Goal: Information Seeking & Learning: Learn about a topic

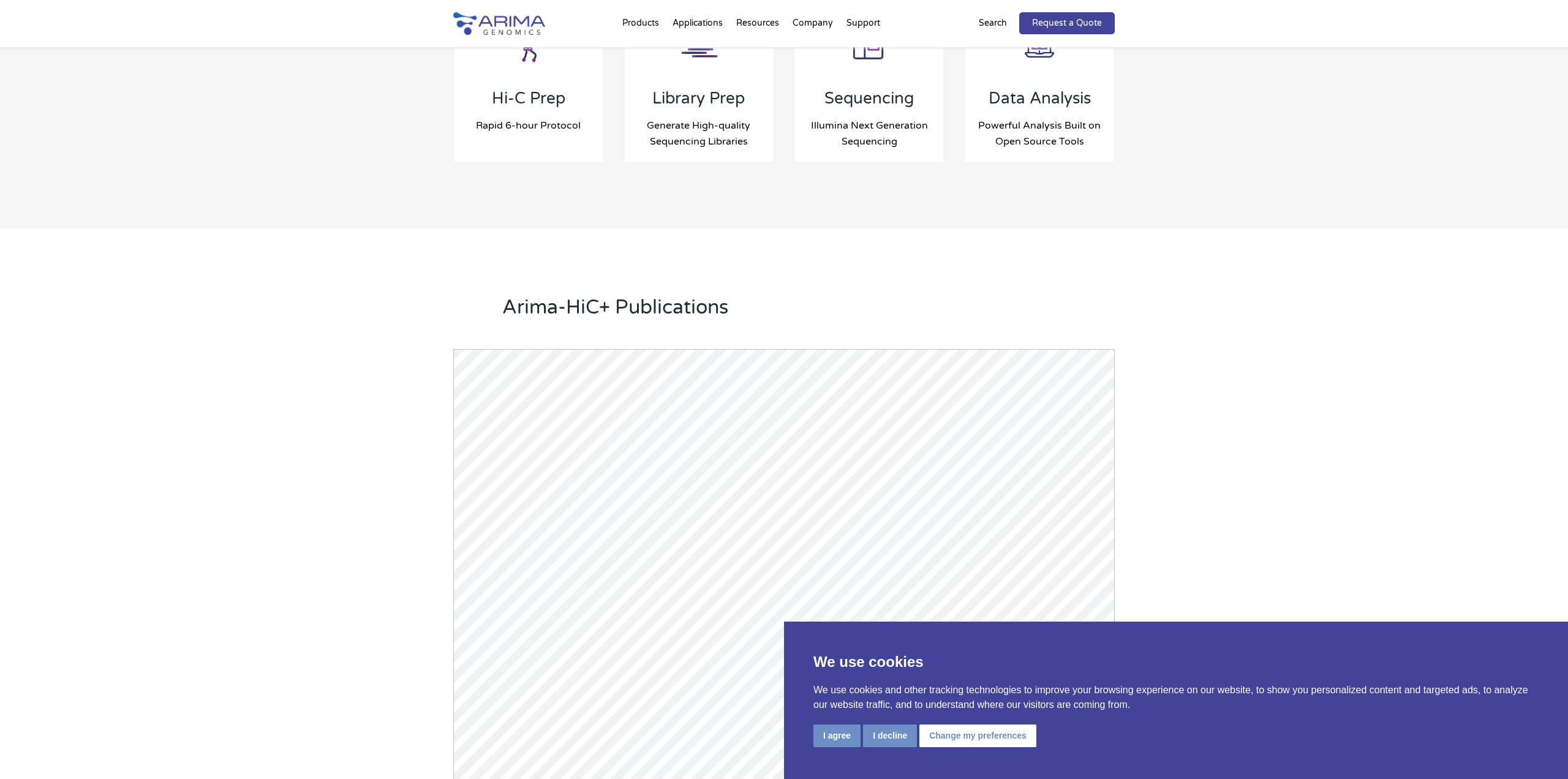
scroll to position [1360, 1]
drag, startPoint x: 608, startPoint y: 293, endPoint x: 515, endPoint y: 289, distance: 93.1
click at [503, 293] on h2 "Arima-HiC+ Publications" at bounding box center [808, 312] width 613 height 37
copy h2 "Arima-HiC+"
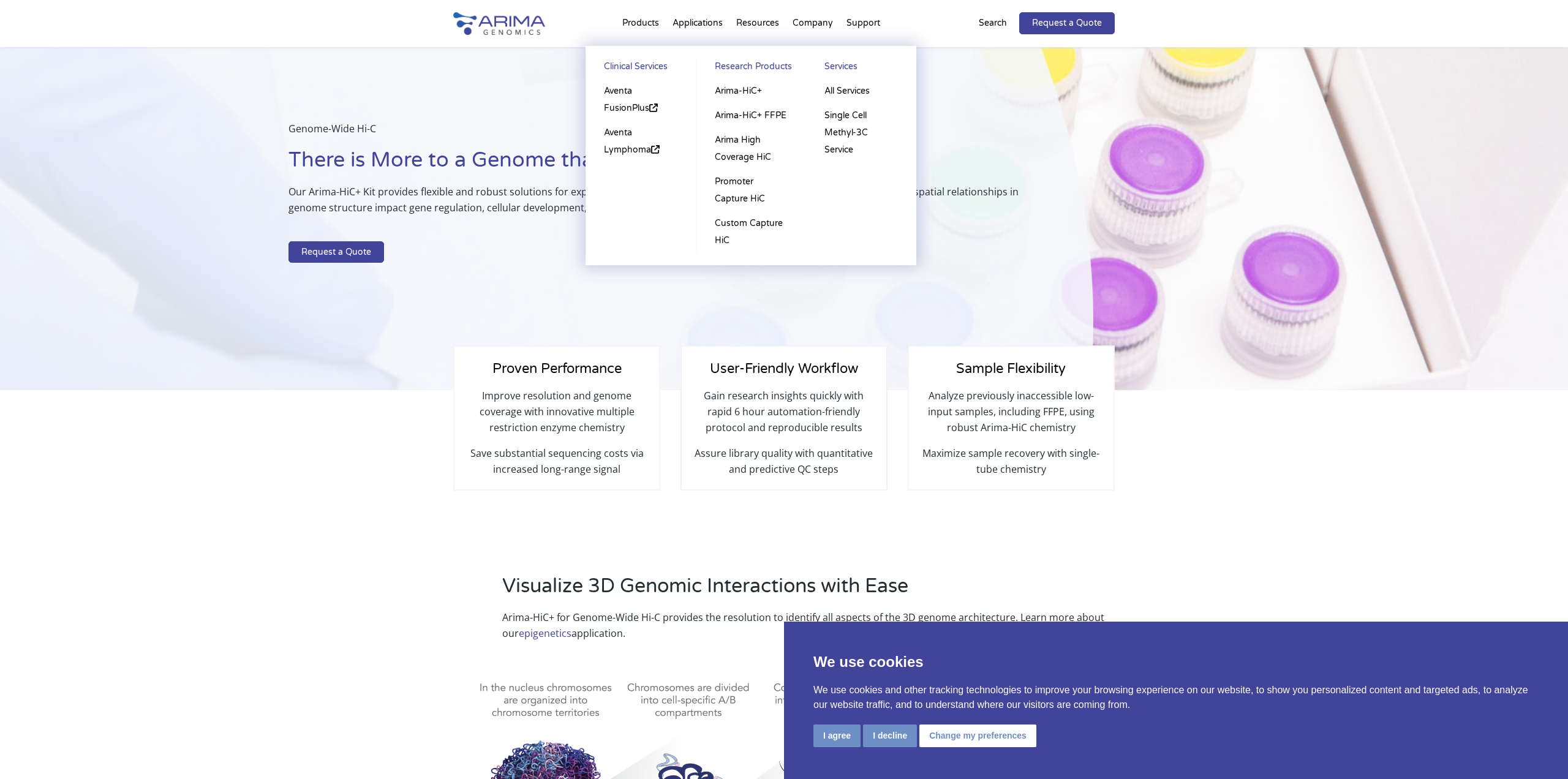
scroll to position [0, 0]
click at [732, 142] on link "Arima High Coverage HiC" at bounding box center [751, 148] width 85 height 41
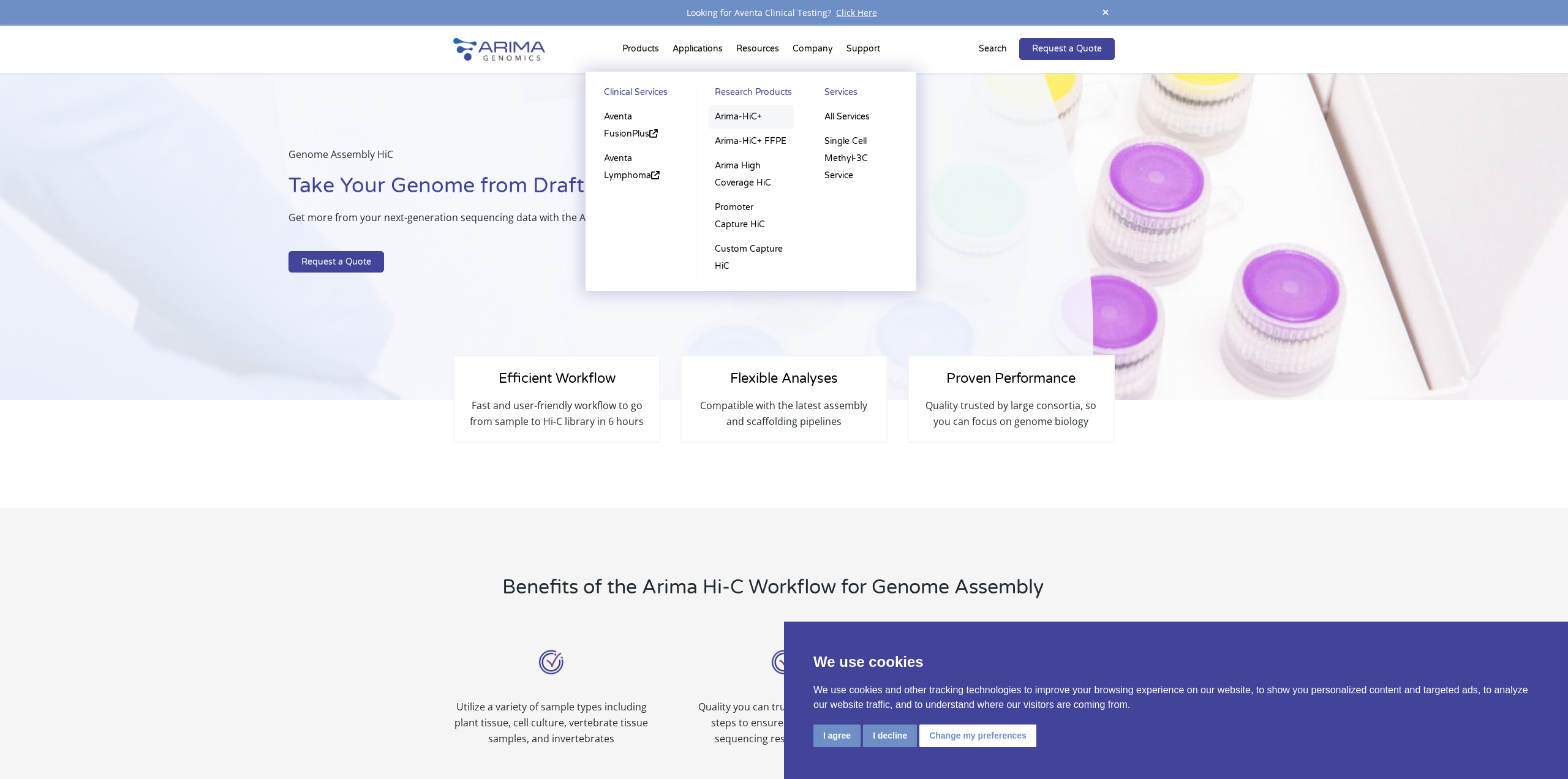
click at [734, 115] on link "Arima-HiC+" at bounding box center [751, 117] width 85 height 25
